Goal: Check status: Check status

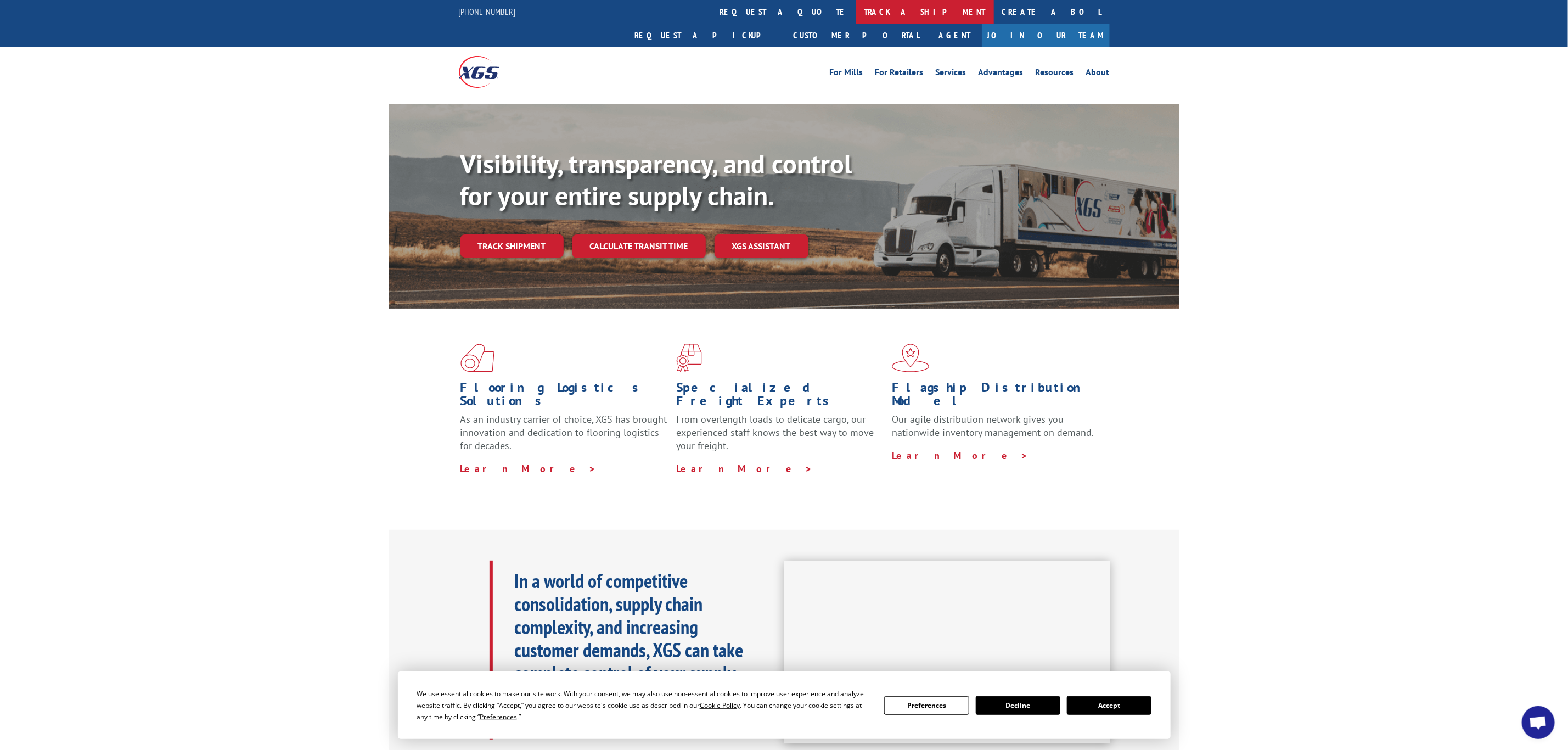
click at [856, 9] on link "track a shipment" at bounding box center [925, 12] width 138 height 24
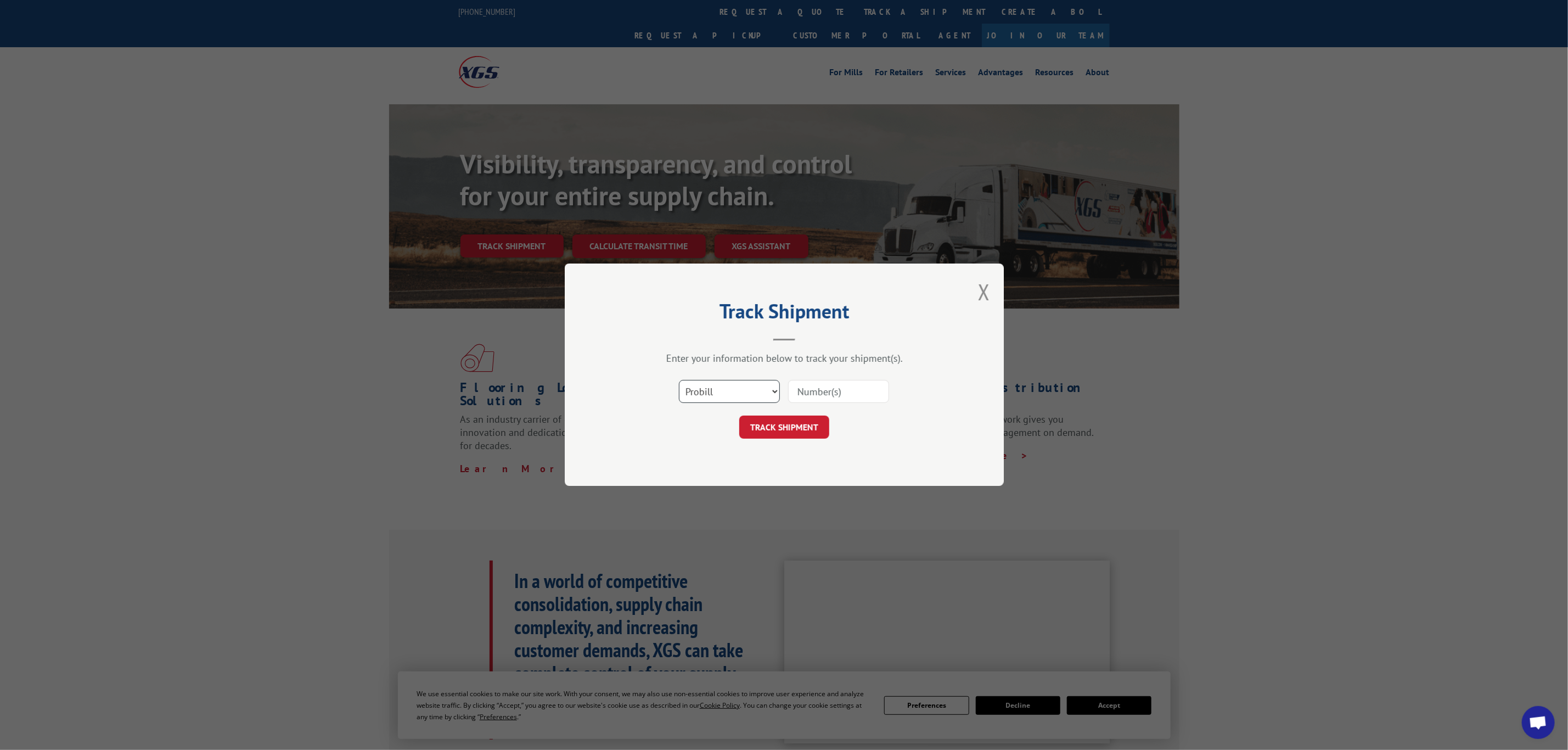
click at [716, 386] on select "Select category... Probill BOL PO" at bounding box center [729, 391] width 101 height 23
select select "bol"
click at [679, 380] on select "Select category... Probill BOL PO" at bounding box center [729, 391] width 101 height 23
click at [814, 387] on input at bounding box center [839, 391] width 101 height 23
paste input "7043221"
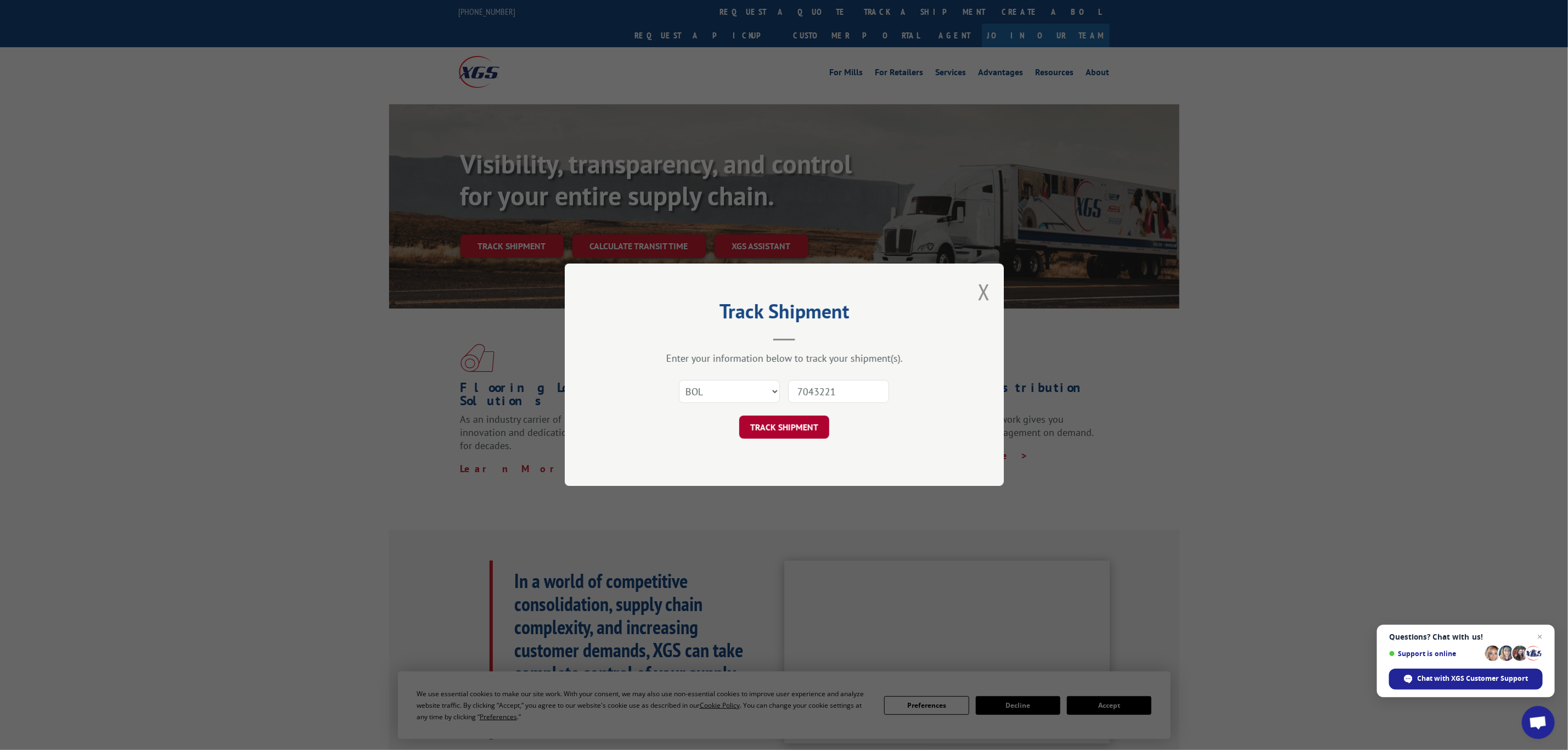
type input "7043221"
click at [797, 428] on button "TRACK SHIPMENT" at bounding box center [784, 427] width 90 height 23
